Goal: Information Seeking & Learning: Find specific page/section

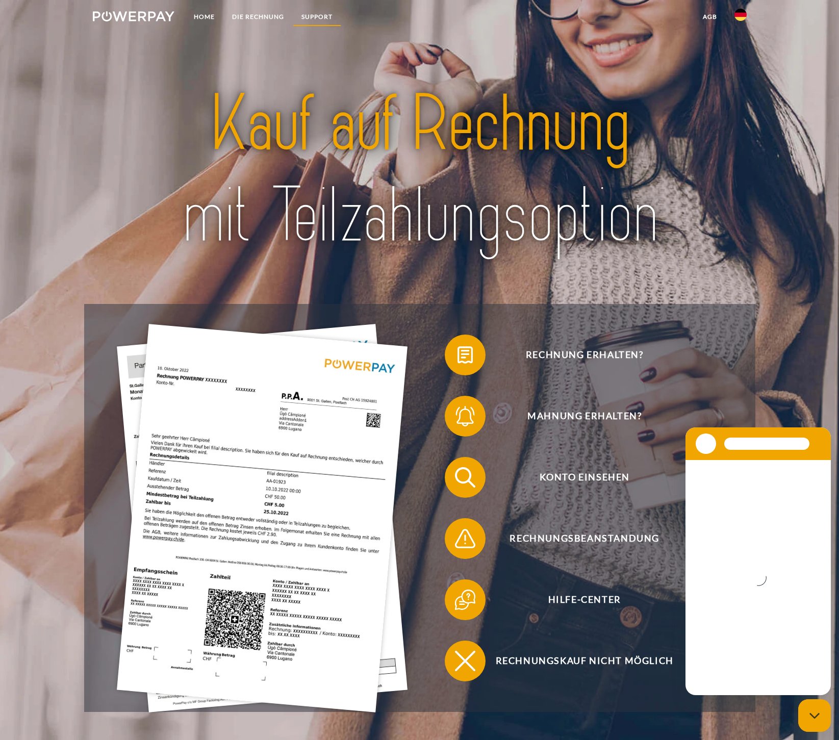
click at [329, 17] on link "SUPPORT" at bounding box center [317, 17] width 48 height 18
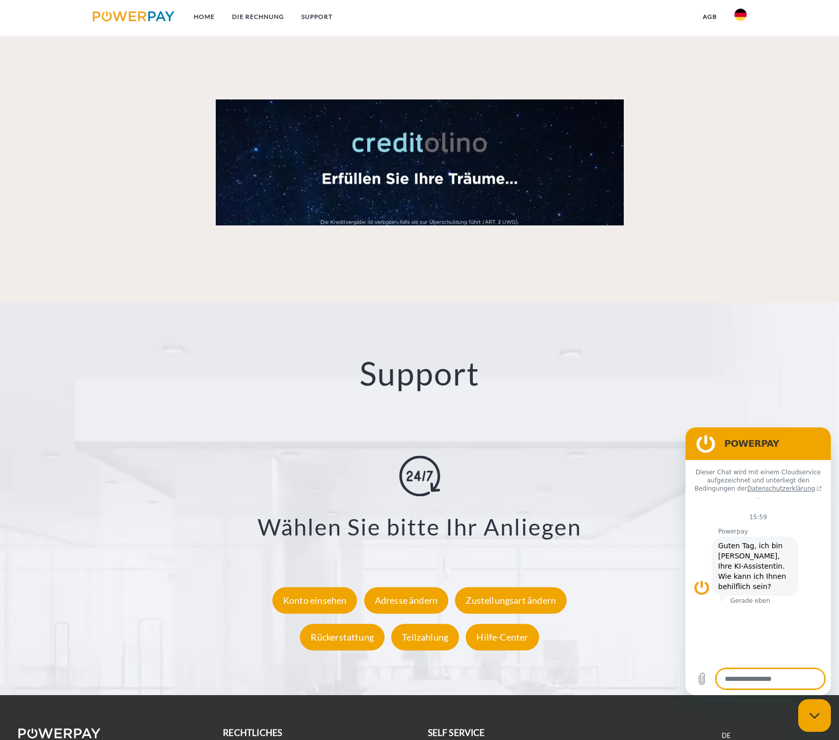
scroll to position [1576, 0]
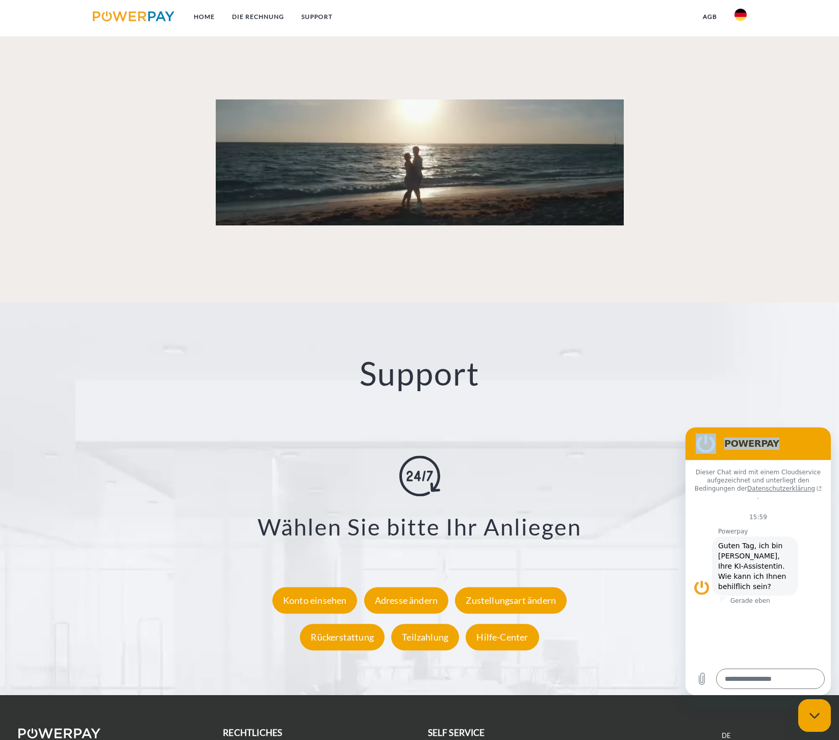
drag, startPoint x: 761, startPoint y: 438, endPoint x: 721, endPoint y: 396, distance: 58.1
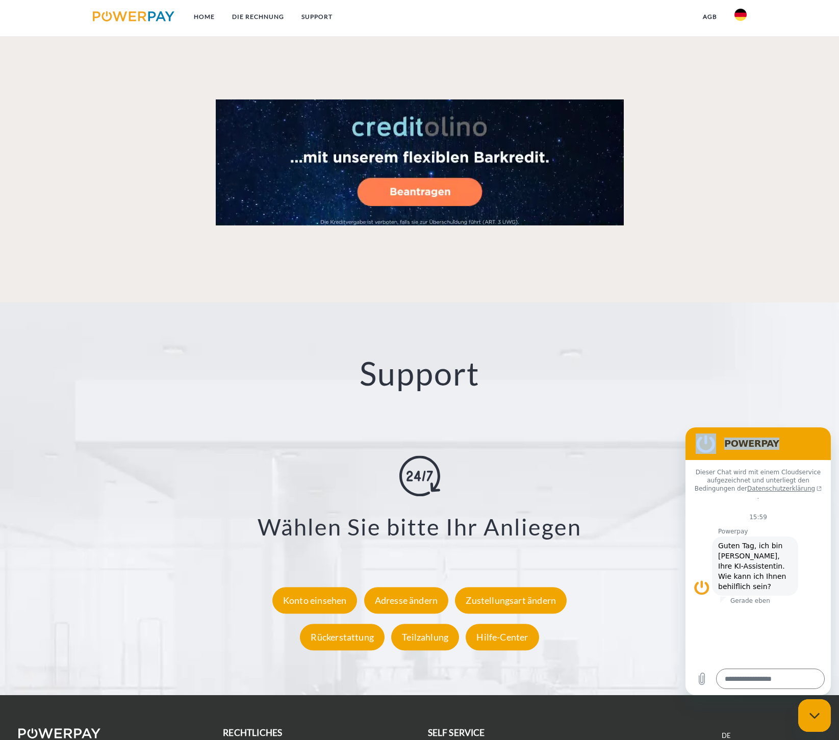
click html "POWERPAY Dieser Chat wird mit einem Cloudservice aufgezeichnet und unterliegt d…"
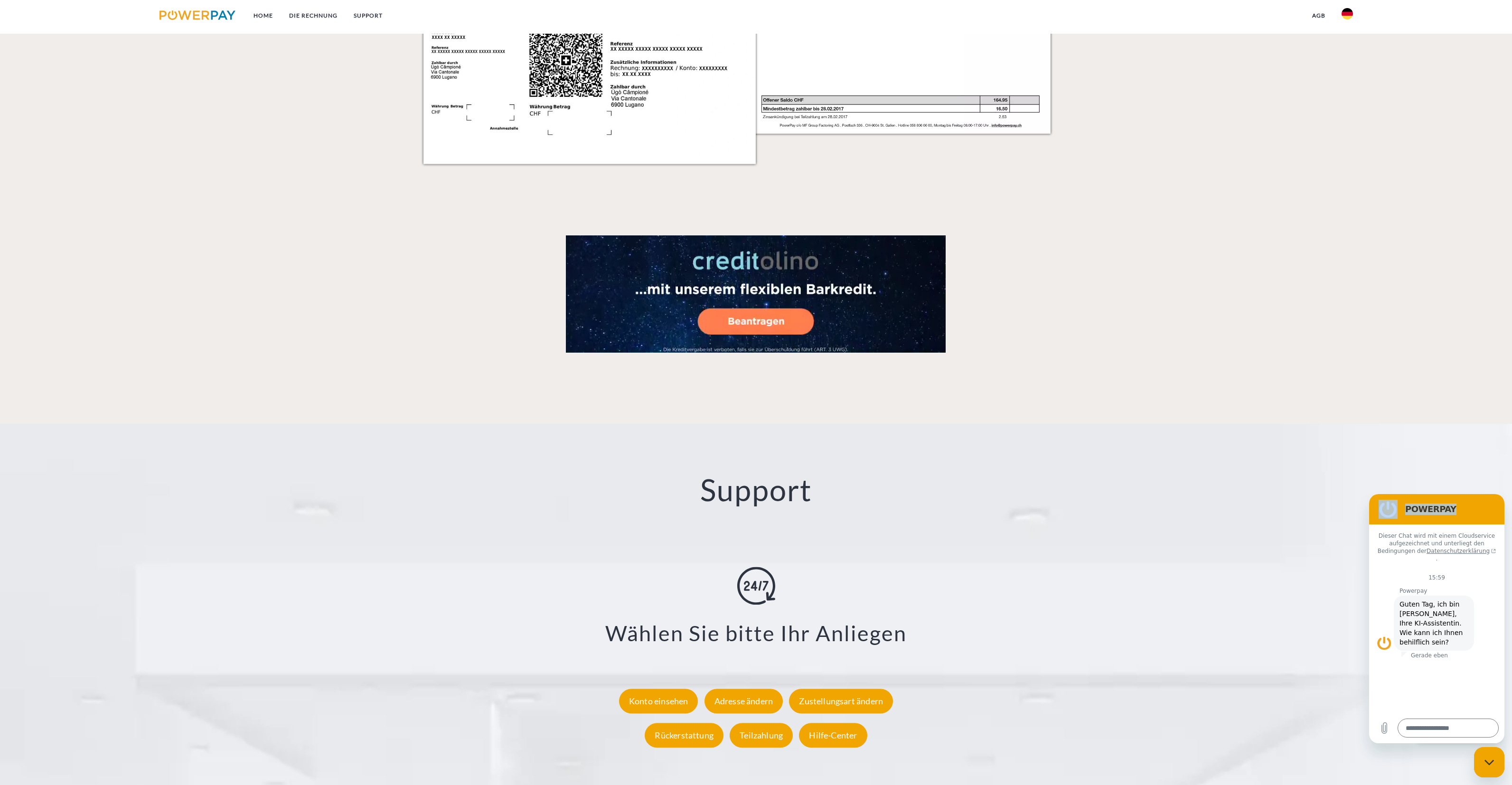
scroll to position [1345, 0]
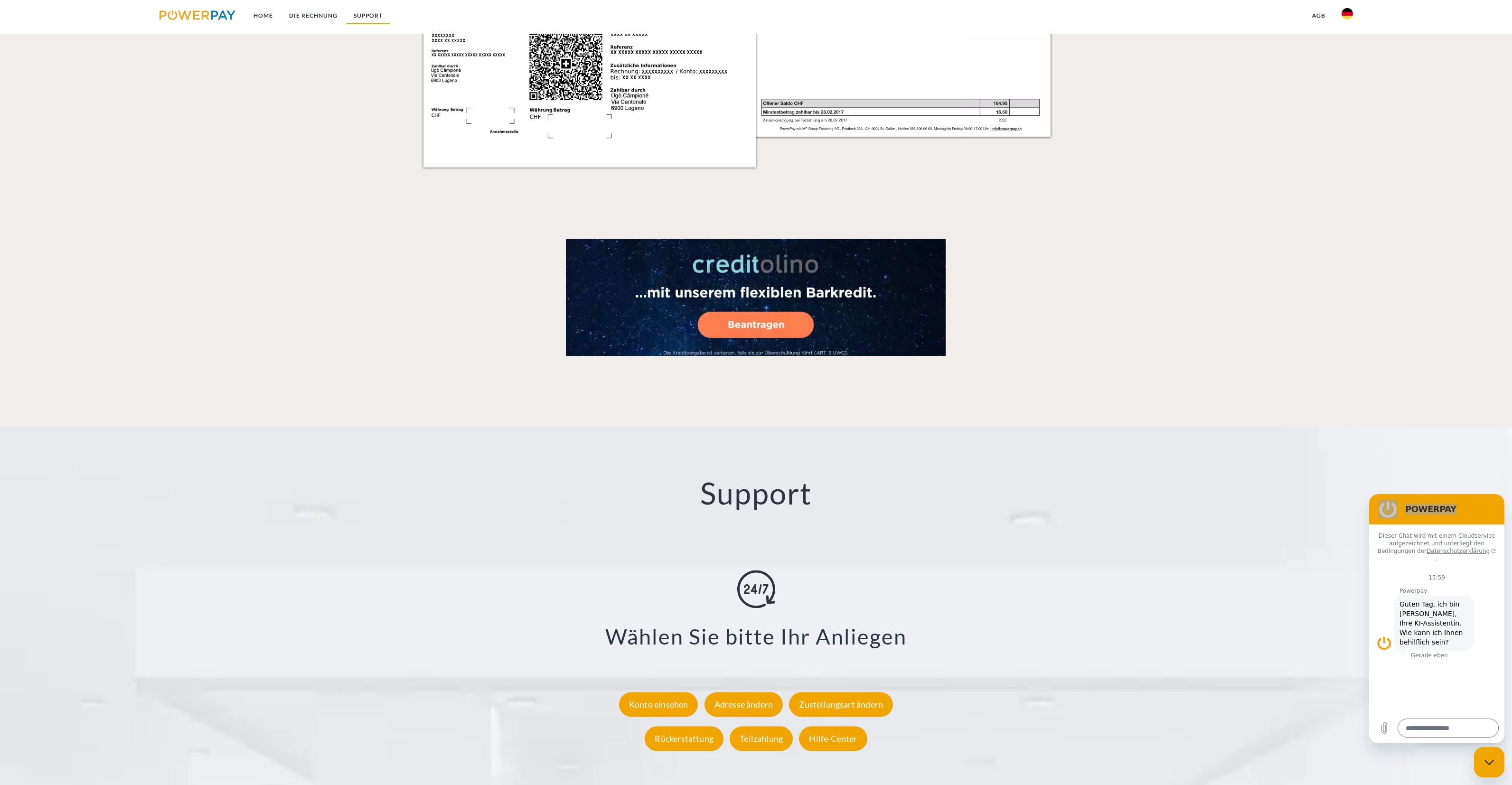
click at [357, 16] on link "SUPPORT" at bounding box center [368, 16] width 45 height 17
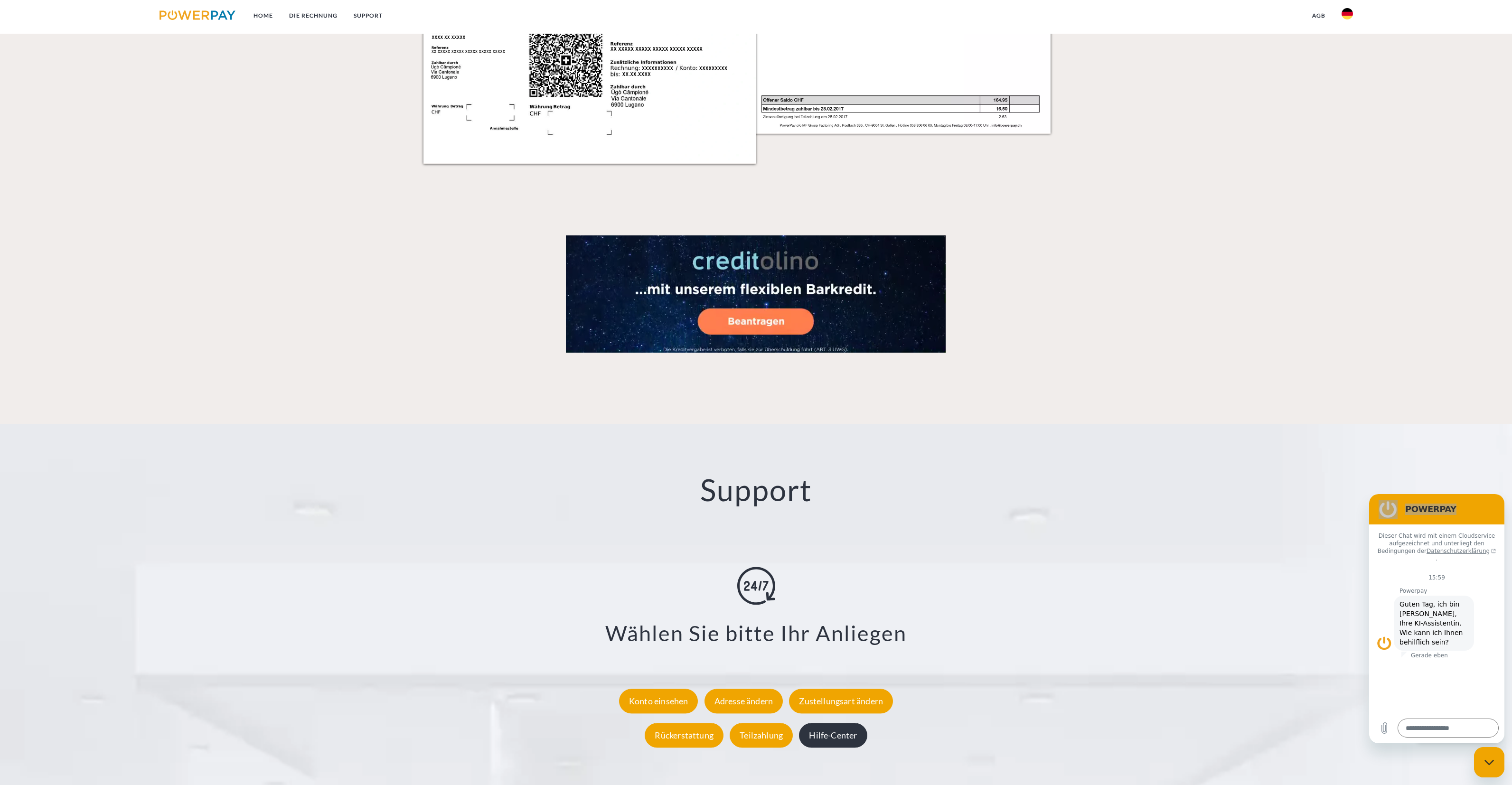
click at [780, 688] on div "Hilfe-Center" at bounding box center [832, 735] width 68 height 25
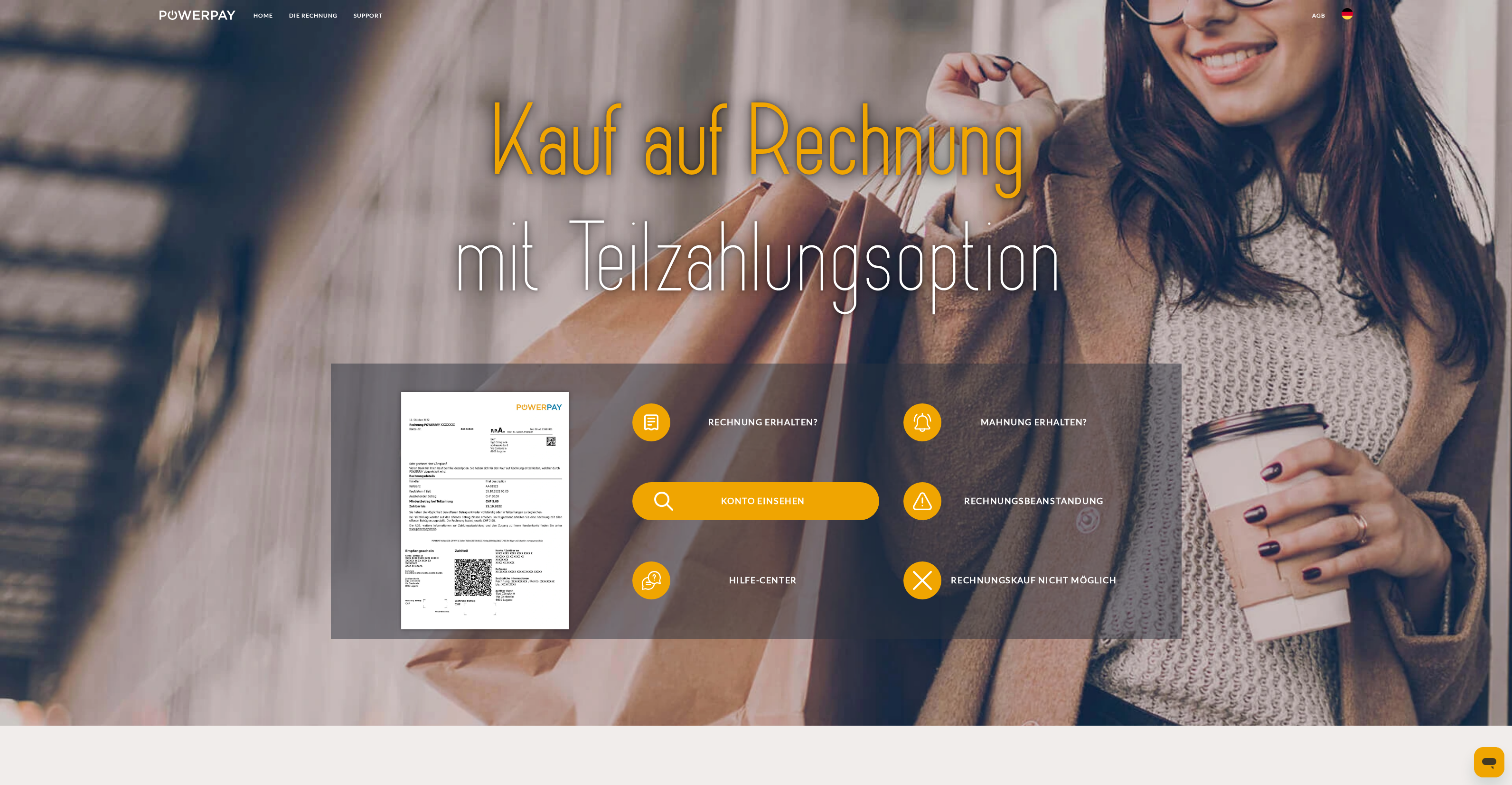
click at [657, 482] on span "Konto einsehen" at bounding box center [763, 501] width 233 height 38
